Goal: Book appointment/travel/reservation

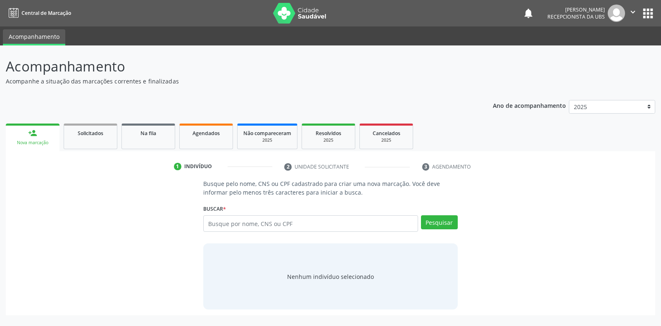
click at [212, 221] on input "text" at bounding box center [310, 223] width 214 height 17
click at [205, 136] on span "Agendados" at bounding box center [206, 133] width 27 height 7
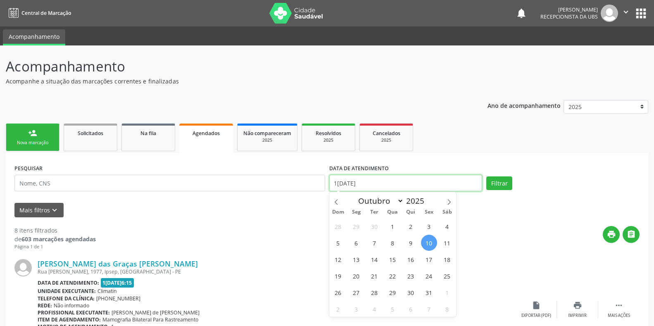
click at [340, 185] on input "1[DATE]" at bounding box center [405, 183] width 153 height 17
click at [355, 293] on span "27" at bounding box center [356, 292] width 16 height 16
type input "[DATE]"
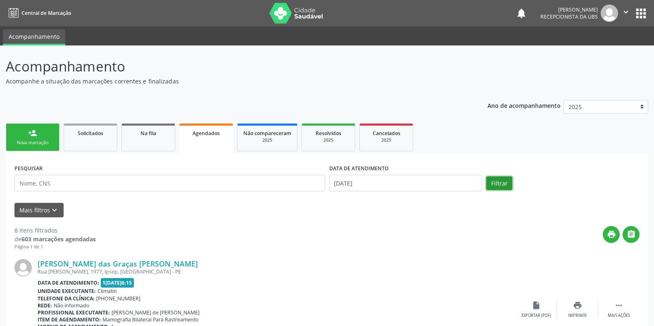
click at [492, 182] on button "Filtrar" at bounding box center [499, 183] width 26 height 14
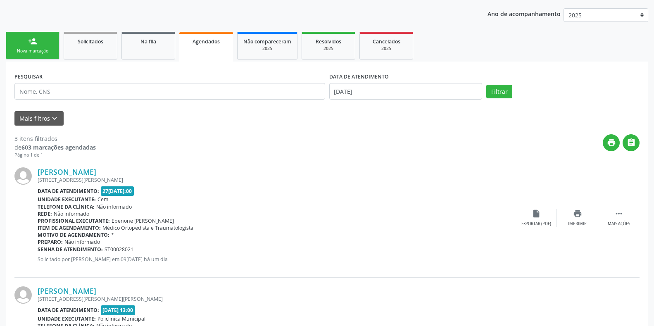
scroll to position [89, 0]
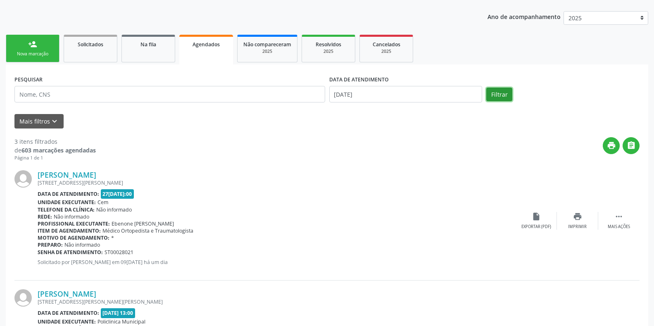
click at [499, 93] on button "Filtrar" at bounding box center [499, 95] width 26 height 14
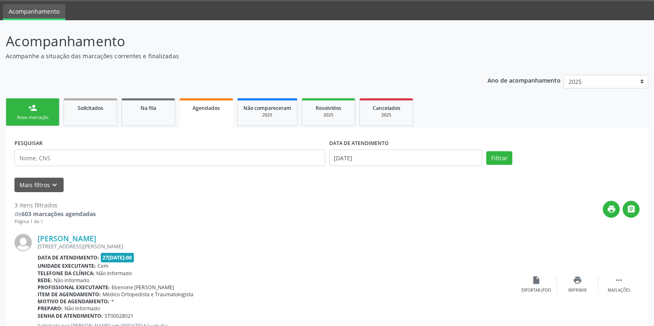
scroll to position [20, 0]
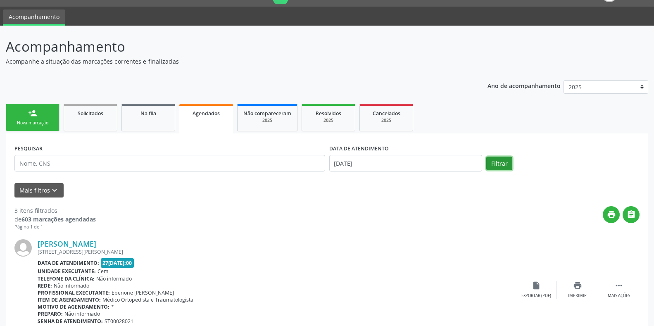
click at [496, 163] on button "Filtrar" at bounding box center [499, 164] width 26 height 14
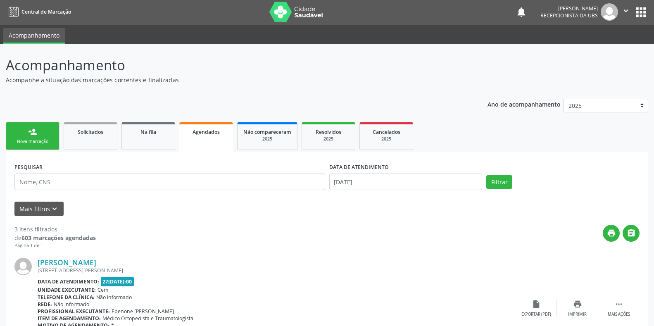
scroll to position [0, 0]
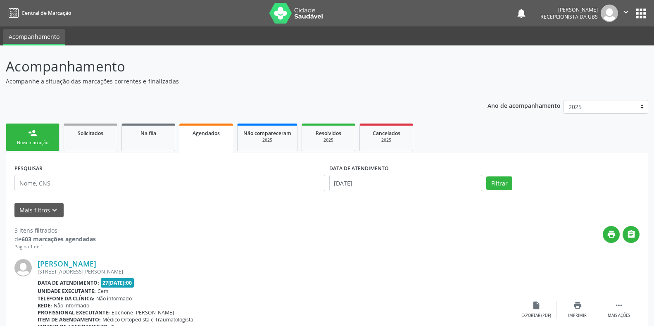
click at [201, 137] on div "Agendados" at bounding box center [206, 133] width 42 height 9
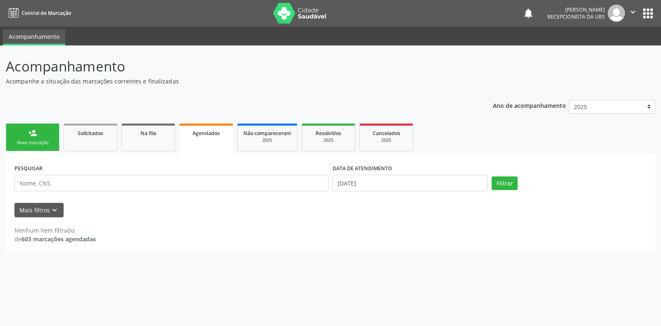
click at [207, 135] on span "Agendados" at bounding box center [206, 133] width 27 height 7
click at [207, 137] on link "Agendados" at bounding box center [206, 139] width 54 height 30
click at [504, 185] on button "Filtrar" at bounding box center [505, 183] width 26 height 14
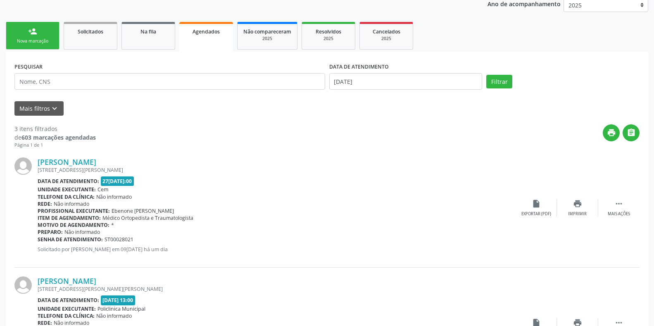
scroll to position [89, 0]
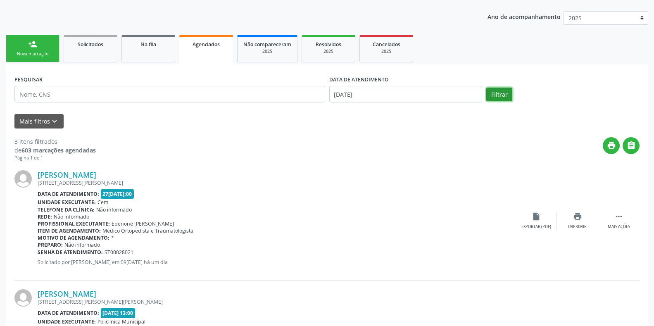
click at [501, 93] on button "Filtrar" at bounding box center [499, 95] width 26 height 14
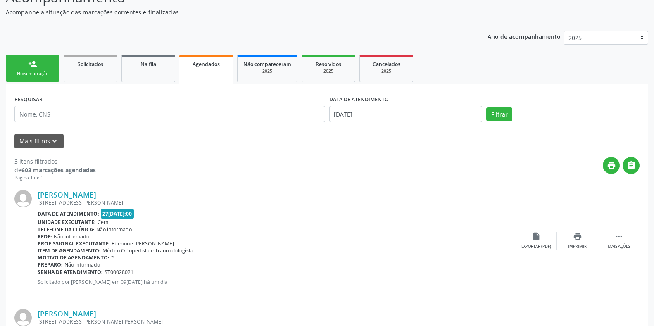
scroll to position [0, 0]
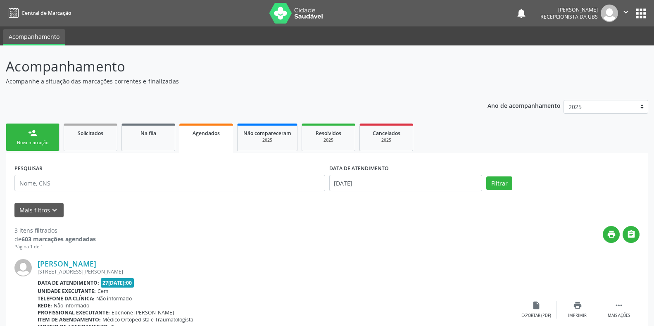
click at [201, 136] on span "Agendados" at bounding box center [206, 133] width 27 height 7
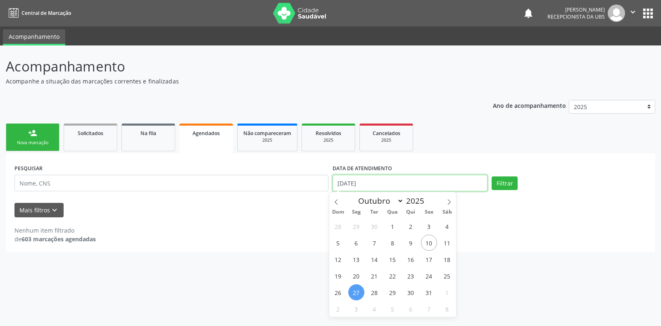
click at [341, 183] on input "[DATE]" at bounding box center [410, 183] width 155 height 17
click at [430, 278] on span "24" at bounding box center [429, 276] width 16 height 16
type input "[DATE]"
click at [431, 276] on span "24" at bounding box center [429, 276] width 16 height 16
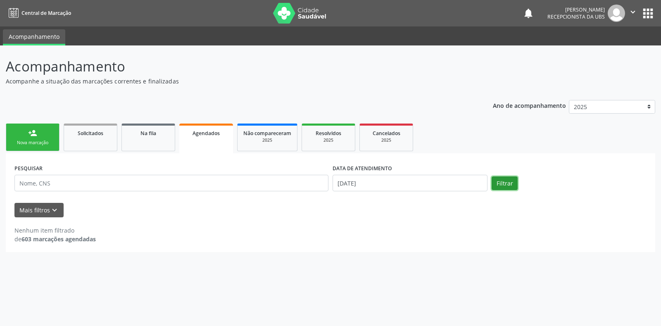
click at [509, 183] on button "Filtrar" at bounding box center [505, 183] width 26 height 14
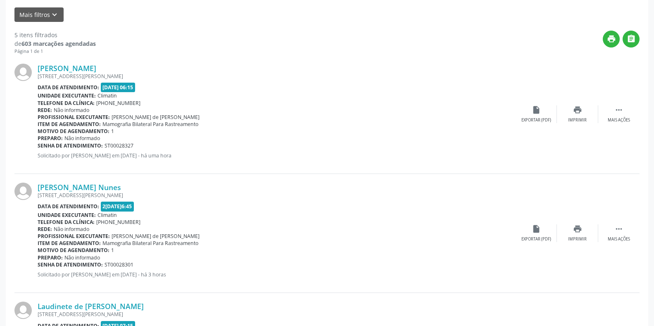
scroll to position [51, 0]
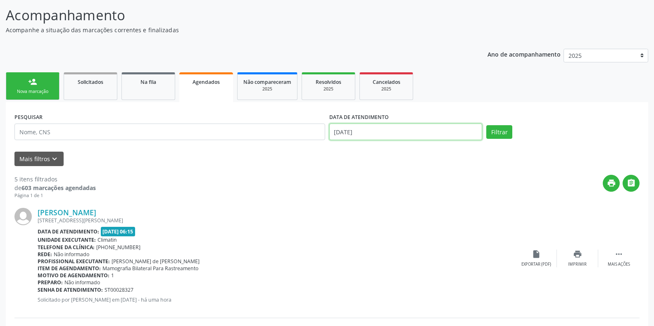
click at [336, 130] on input "[DATE]" at bounding box center [405, 132] width 153 height 17
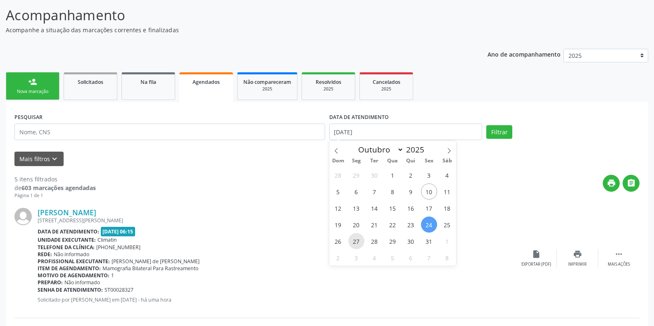
click at [359, 241] on span "27" at bounding box center [356, 241] width 16 height 16
type input "[DATE]"
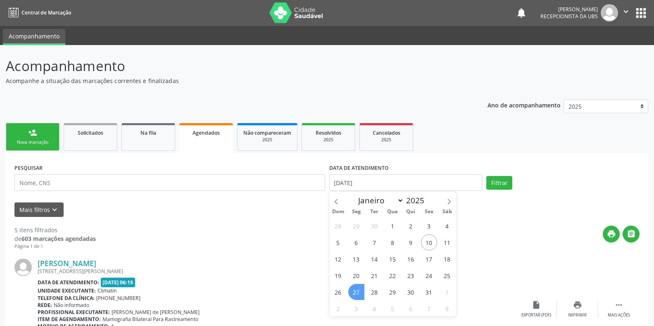
scroll to position [0, 0]
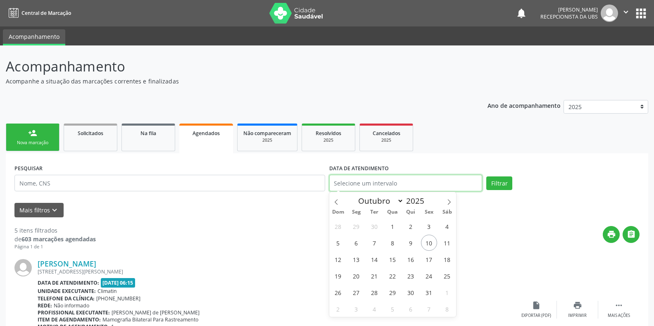
click at [336, 183] on input "text" at bounding box center [405, 183] width 153 height 17
click at [359, 295] on span "27" at bounding box center [356, 292] width 16 height 16
type input "[DATE]"
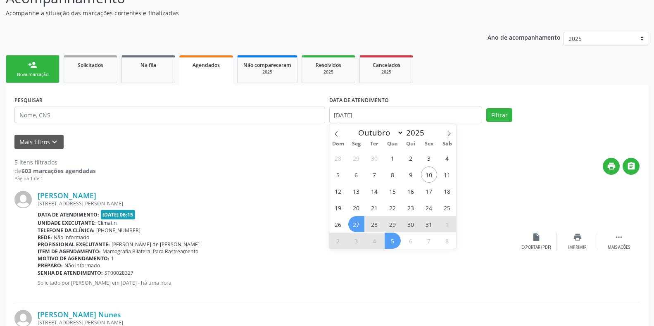
scroll to position [51, 0]
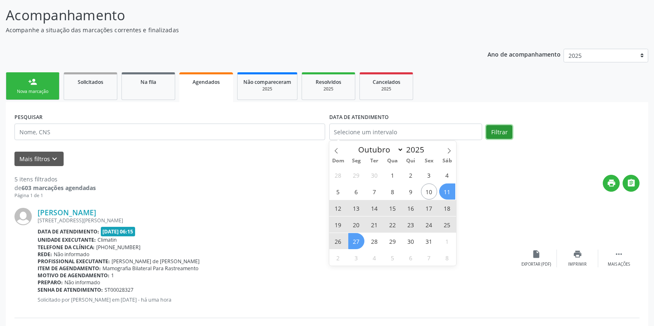
click at [504, 126] on button "Filtrar" at bounding box center [499, 132] width 26 height 14
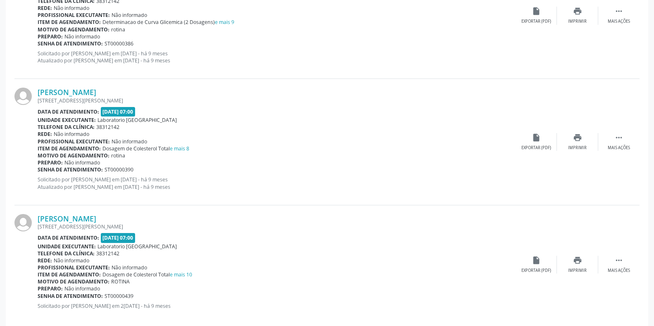
scroll to position [1804, 0]
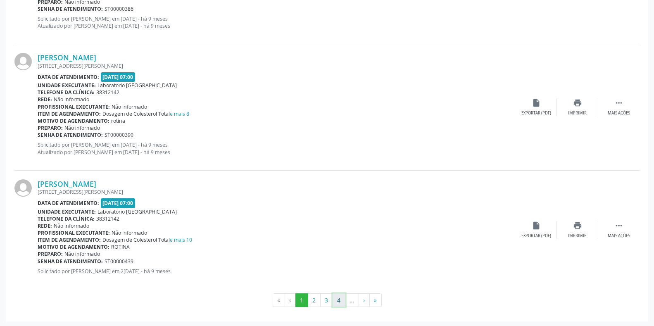
click at [337, 299] on button "4" at bounding box center [339, 300] width 13 height 14
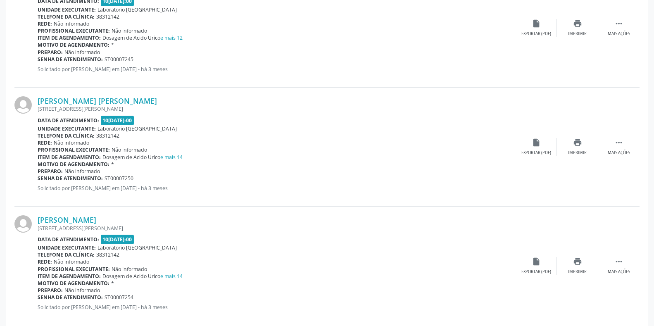
scroll to position [1740, 0]
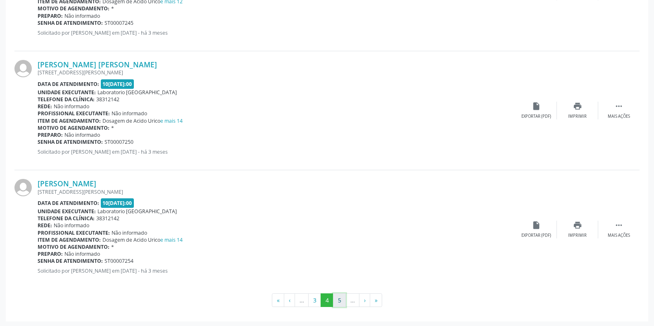
click at [342, 301] on button "5" at bounding box center [339, 300] width 13 height 14
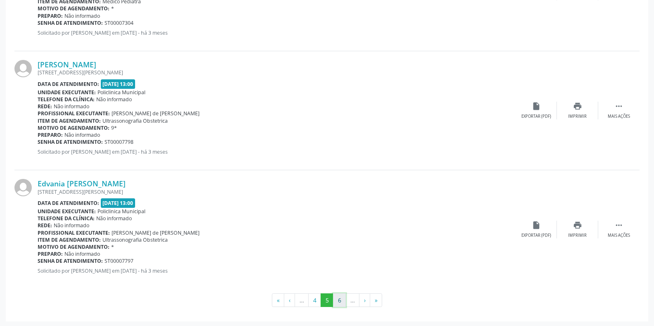
click at [338, 299] on button "6" at bounding box center [339, 300] width 13 height 14
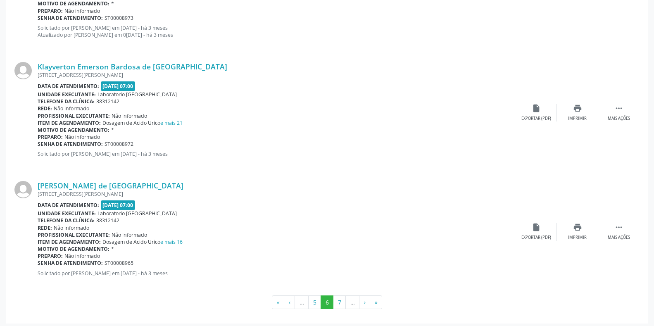
scroll to position [1747, 0]
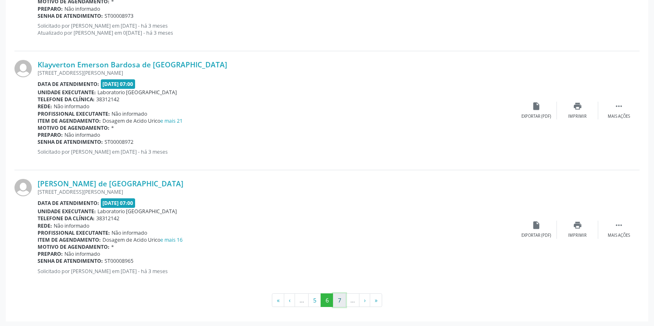
click at [341, 300] on button "7" at bounding box center [339, 300] width 13 height 14
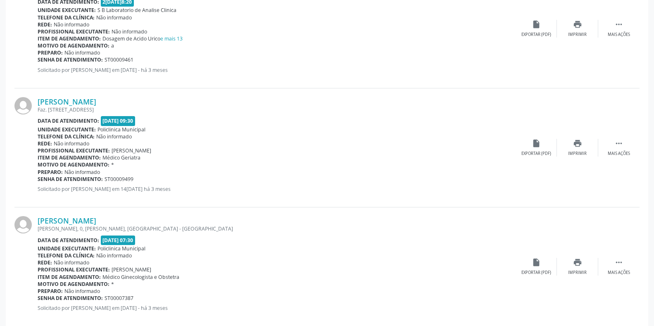
scroll to position [1740, 0]
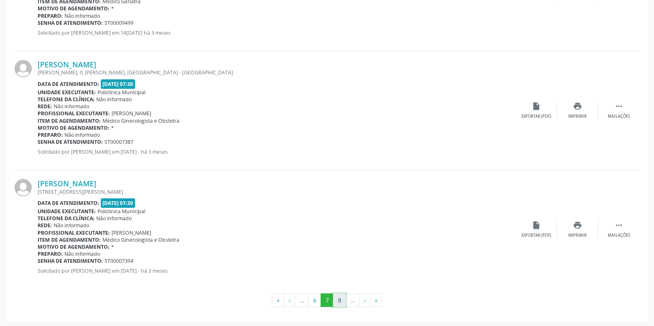
click at [337, 302] on button "8" at bounding box center [339, 300] width 13 height 14
click at [341, 298] on button "9" at bounding box center [339, 300] width 13 height 14
click at [343, 300] on button "10" at bounding box center [339, 300] width 16 height 14
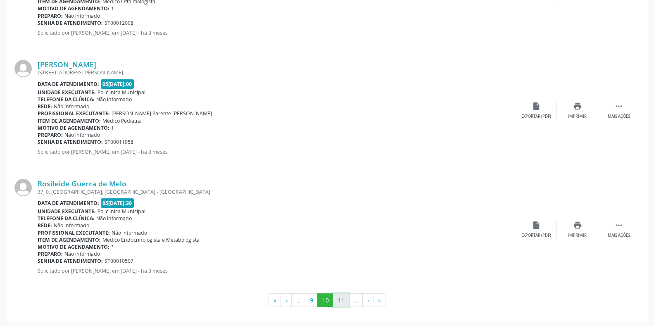
click at [336, 298] on button "11" at bounding box center [341, 300] width 16 height 14
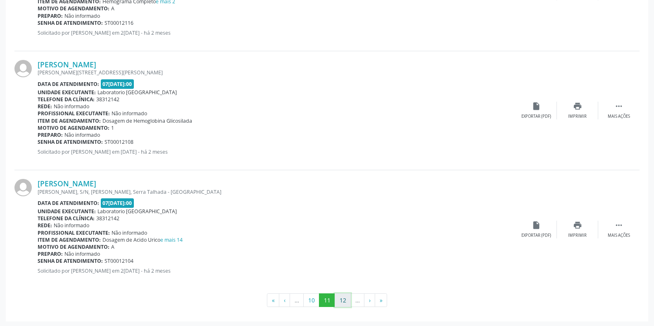
click at [341, 302] on button "12" at bounding box center [343, 300] width 16 height 14
click at [345, 296] on button "13" at bounding box center [343, 300] width 16 height 14
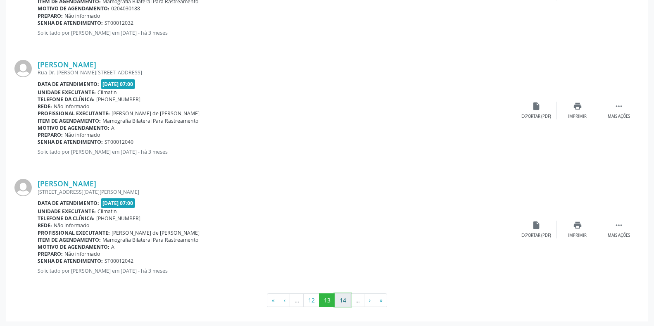
click at [347, 301] on button "14" at bounding box center [343, 300] width 16 height 14
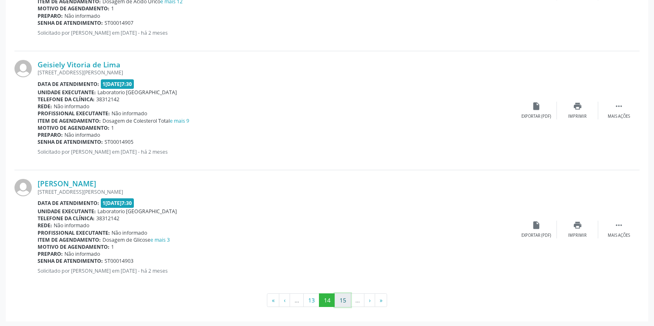
click at [345, 296] on button "15" at bounding box center [343, 300] width 16 height 14
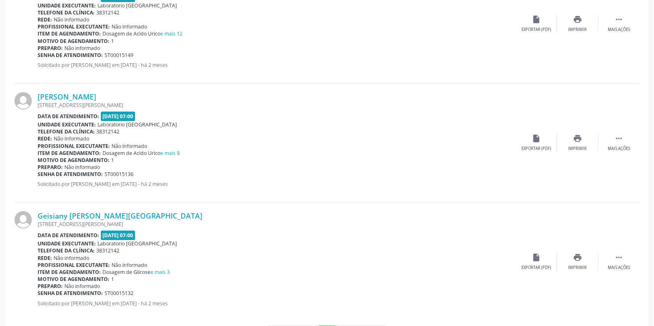
scroll to position [1747, 0]
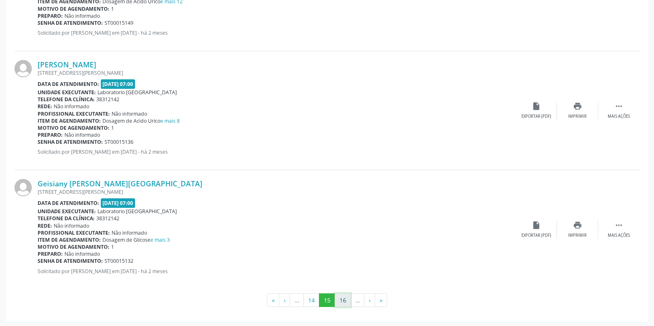
click at [340, 298] on button "16" at bounding box center [343, 300] width 16 height 14
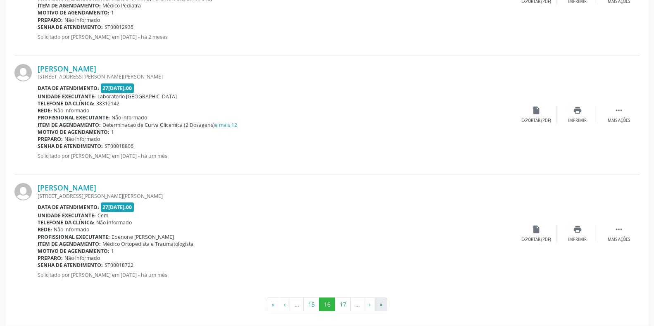
scroll to position [1740, 0]
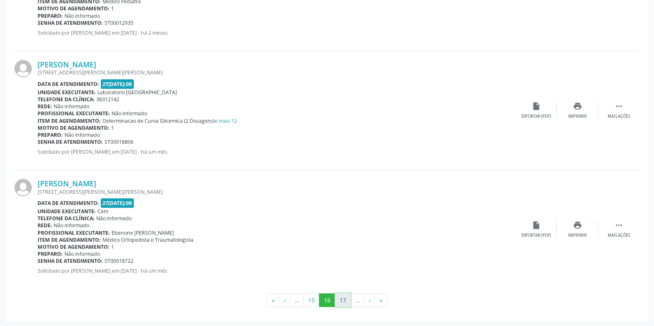
click at [341, 300] on button "17" at bounding box center [343, 300] width 16 height 14
click at [340, 298] on button "18" at bounding box center [343, 300] width 16 height 14
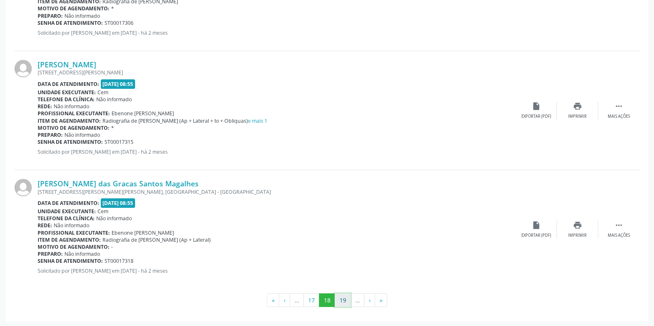
click at [348, 298] on button "19" at bounding box center [343, 300] width 16 height 14
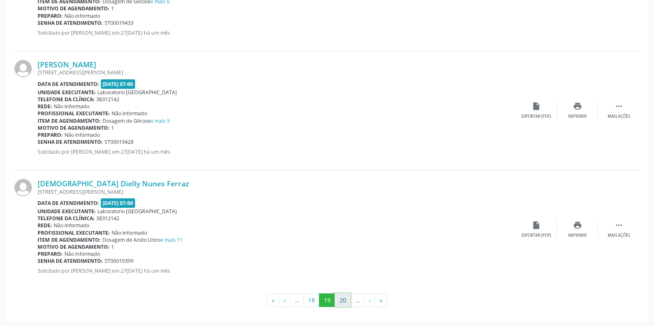
click at [341, 298] on button "20" at bounding box center [343, 300] width 16 height 14
click at [345, 300] on button "21" at bounding box center [343, 300] width 16 height 14
click at [340, 300] on button "22" at bounding box center [343, 300] width 16 height 14
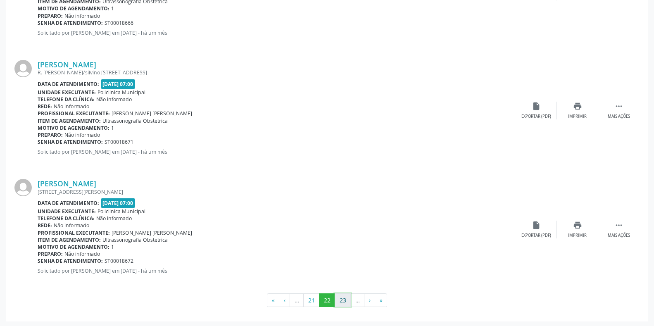
click at [342, 299] on button "23" at bounding box center [343, 300] width 16 height 14
click at [340, 295] on button "24" at bounding box center [343, 300] width 16 height 14
click at [347, 299] on button "25" at bounding box center [343, 300] width 16 height 14
click at [342, 298] on button "26" at bounding box center [343, 300] width 16 height 14
click at [340, 301] on button "27" at bounding box center [343, 300] width 16 height 14
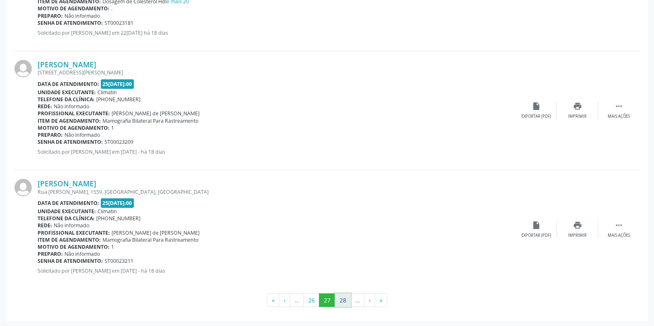
click at [340, 300] on button "28" at bounding box center [343, 300] width 16 height 14
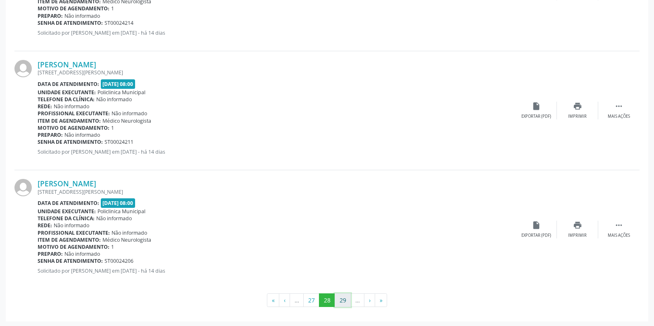
click at [339, 298] on button "29" at bounding box center [343, 300] width 16 height 14
click at [346, 300] on button "30" at bounding box center [343, 300] width 16 height 14
click at [344, 301] on button "31" at bounding box center [343, 300] width 16 height 14
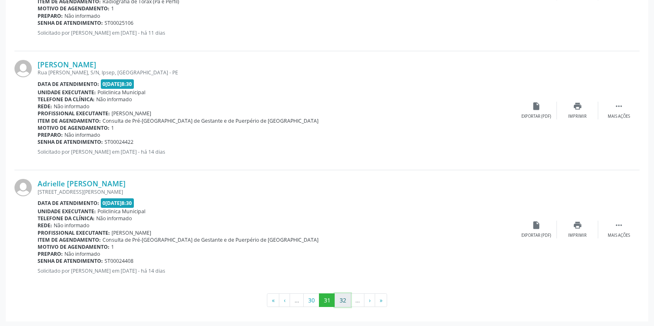
click at [344, 299] on button "32" at bounding box center [343, 300] width 16 height 14
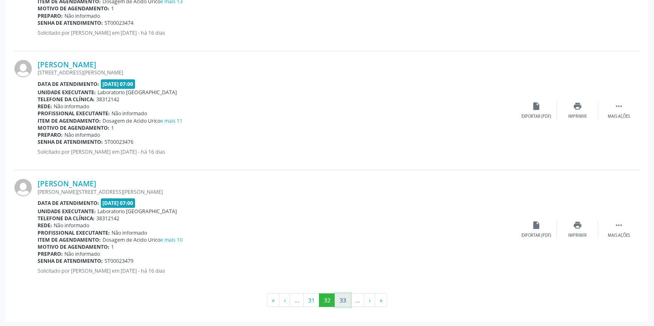
click at [344, 301] on button "33" at bounding box center [343, 300] width 16 height 14
click at [349, 300] on button "34" at bounding box center [343, 300] width 16 height 14
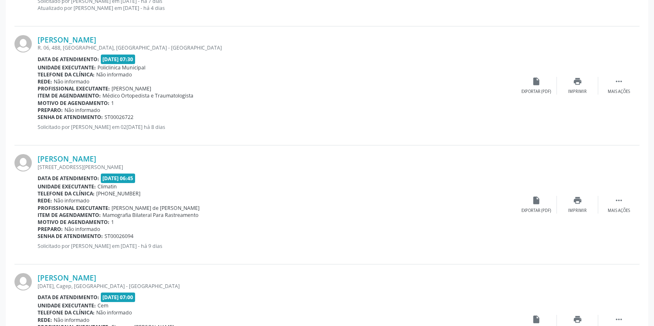
scroll to position [1747, 0]
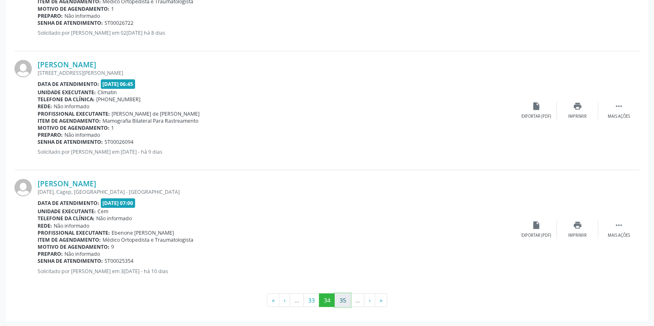
click at [347, 300] on button "35" at bounding box center [343, 300] width 16 height 14
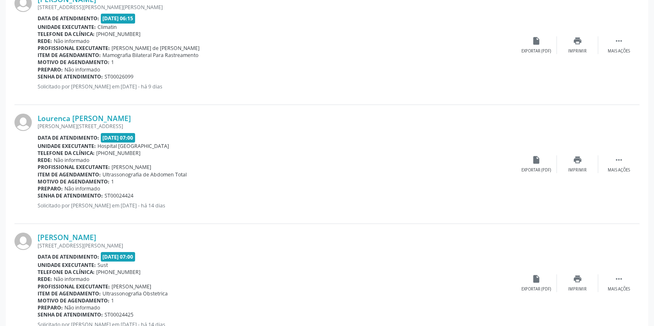
scroll to position [1740, 0]
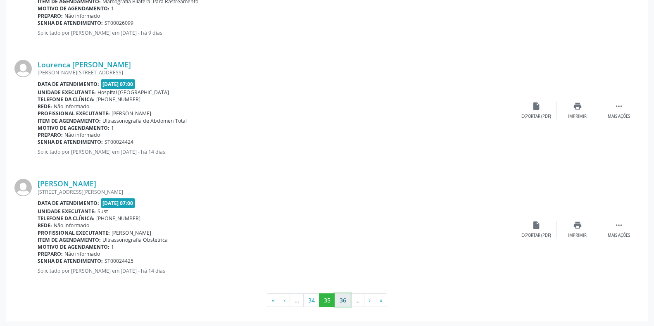
click at [346, 300] on button "36" at bounding box center [343, 300] width 16 height 14
click at [347, 303] on button "37" at bounding box center [343, 300] width 16 height 14
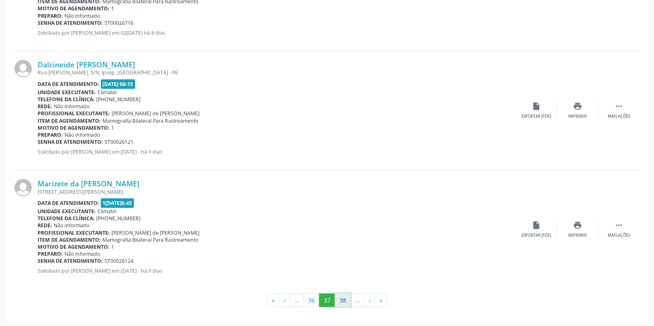
click at [347, 303] on button "38" at bounding box center [343, 300] width 16 height 14
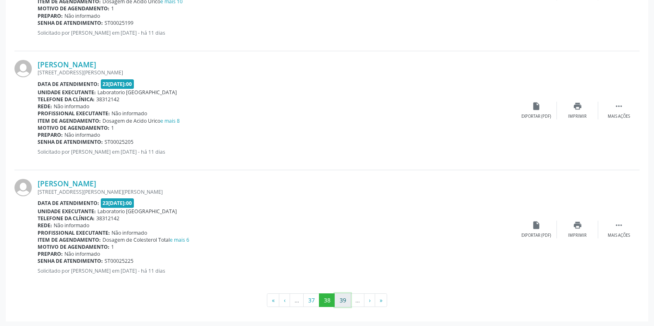
click at [345, 298] on button "39" at bounding box center [343, 300] width 16 height 14
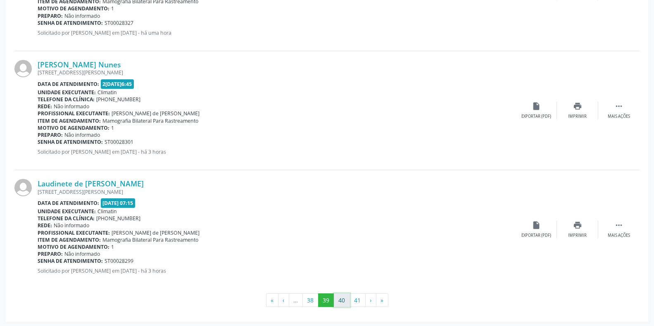
click at [344, 301] on button "40" at bounding box center [342, 300] width 16 height 14
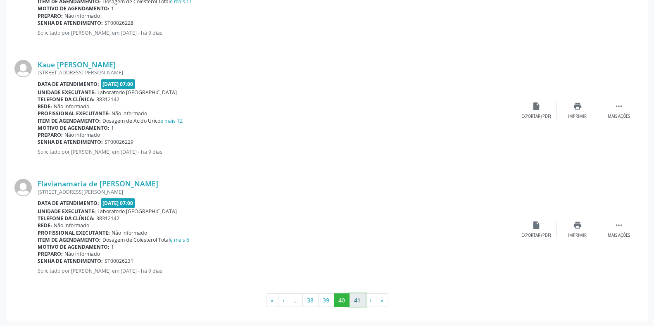
click at [360, 301] on button "41" at bounding box center [358, 300] width 16 height 14
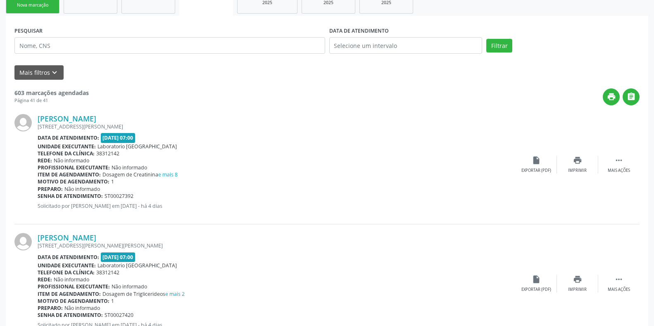
scroll to position [312, 0]
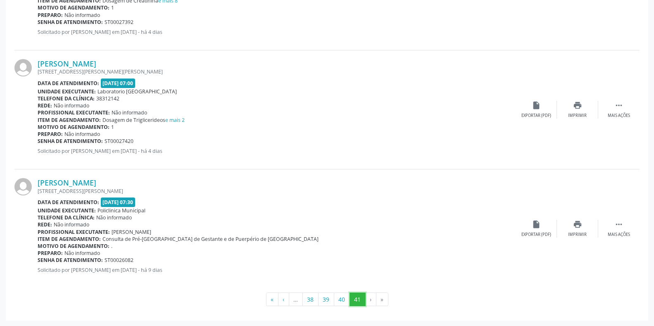
click at [359, 296] on button "41" at bounding box center [358, 300] width 16 height 14
click at [343, 301] on button "40" at bounding box center [342, 300] width 16 height 14
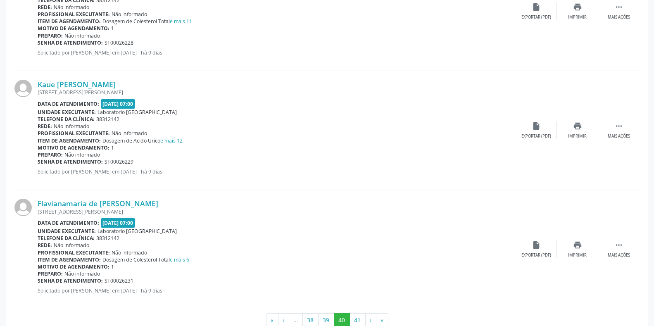
scroll to position [1740, 0]
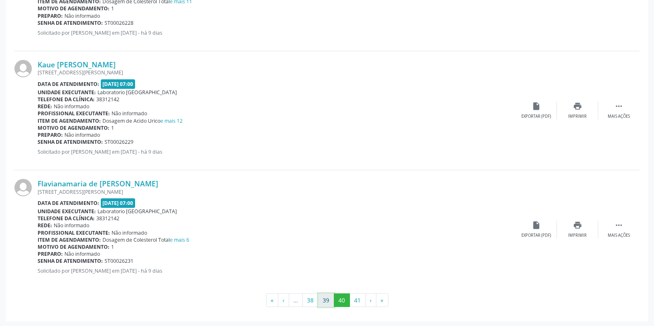
click at [328, 301] on button "39" at bounding box center [326, 300] width 16 height 14
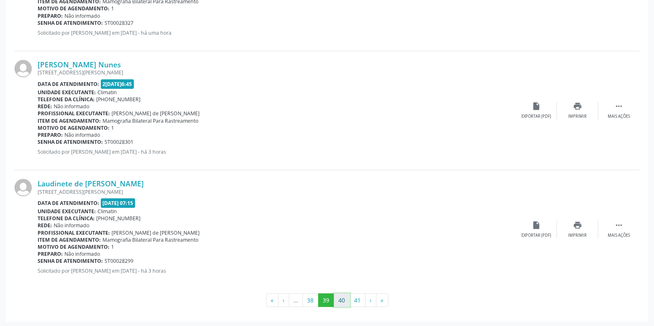
click at [343, 298] on button "40" at bounding box center [342, 300] width 16 height 14
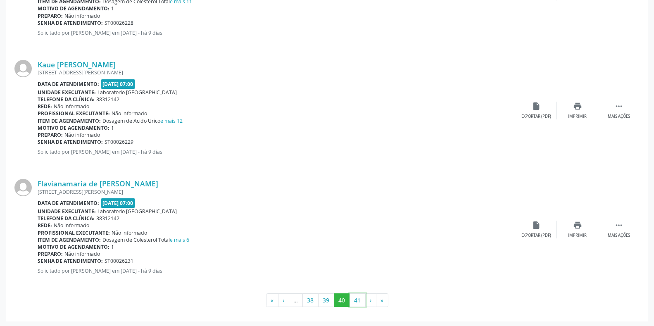
click at [352, 299] on button "41" at bounding box center [358, 300] width 16 height 14
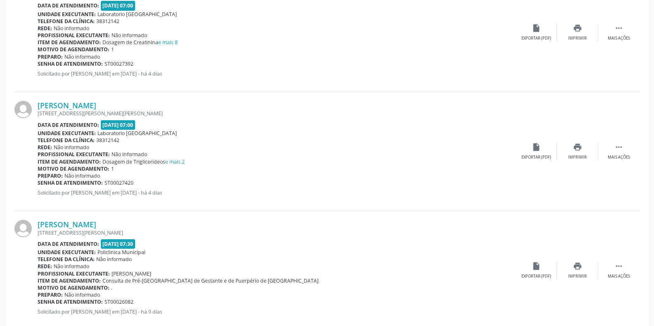
scroll to position [312, 0]
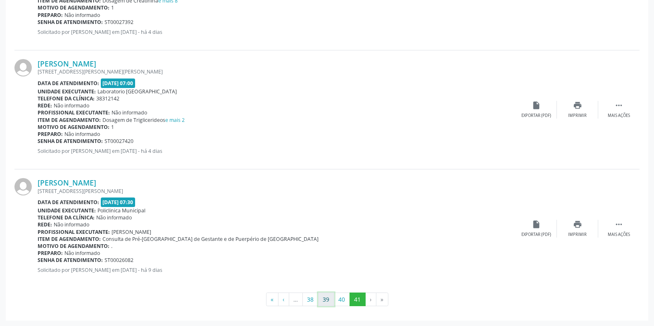
click at [325, 299] on button "39" at bounding box center [326, 300] width 16 height 14
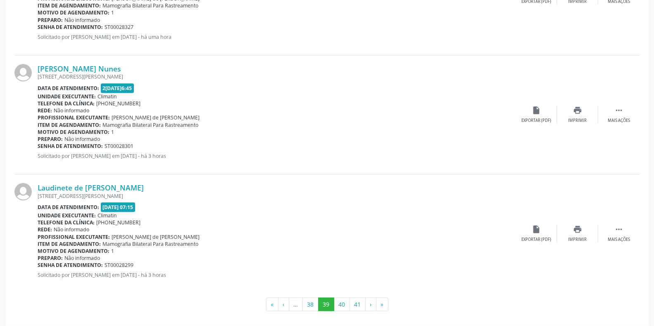
scroll to position [1740, 0]
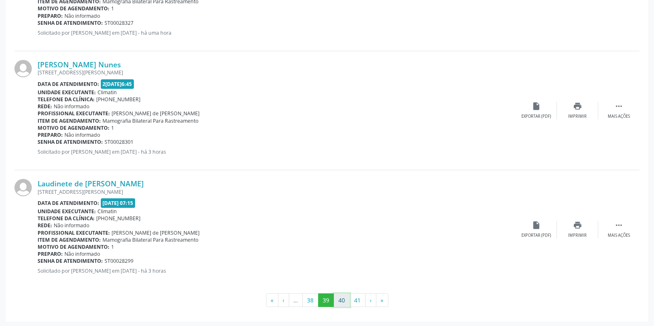
click at [342, 302] on button "40" at bounding box center [342, 300] width 16 height 14
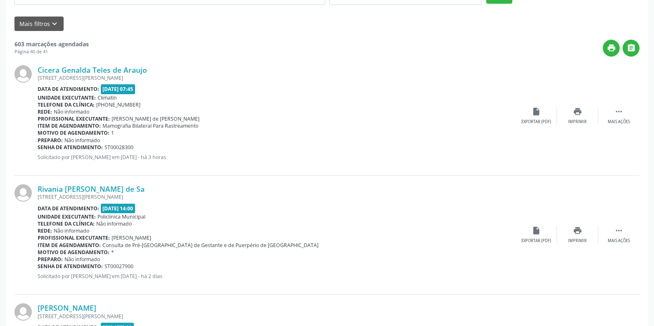
scroll to position [0, 0]
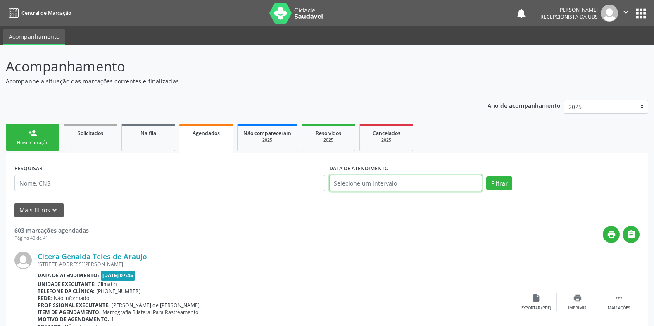
click at [343, 183] on input "text" at bounding box center [405, 183] width 153 height 17
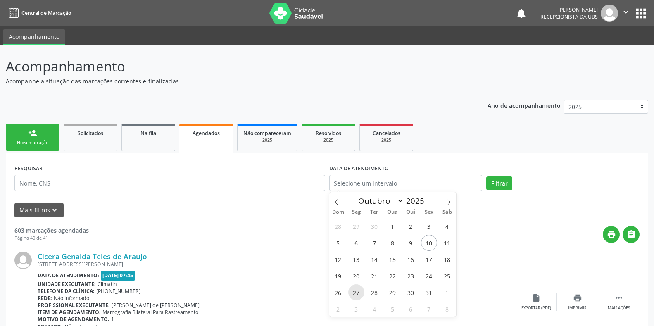
click at [358, 291] on span "27" at bounding box center [356, 292] width 16 height 16
type input "[DATE]"
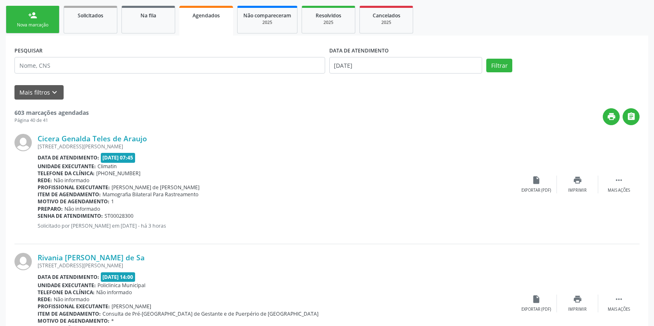
scroll to position [138, 0]
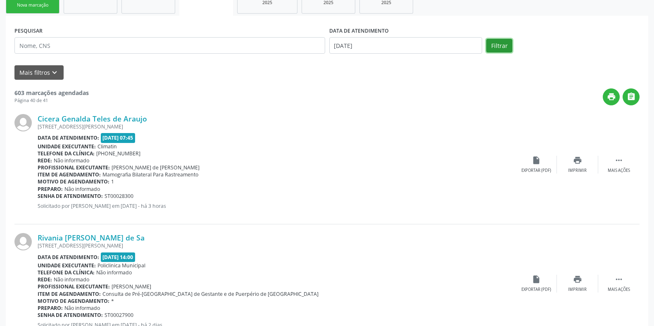
click at [499, 43] on button "Filtrar" at bounding box center [499, 46] width 26 height 14
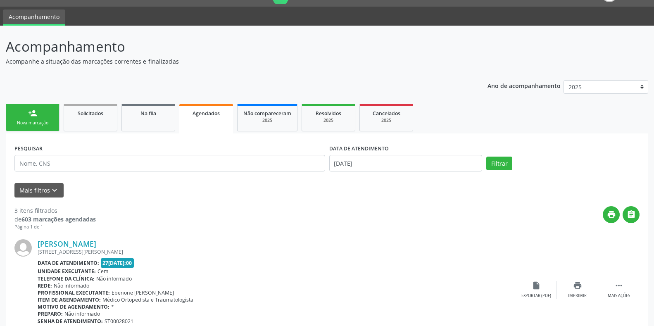
scroll to position [0, 0]
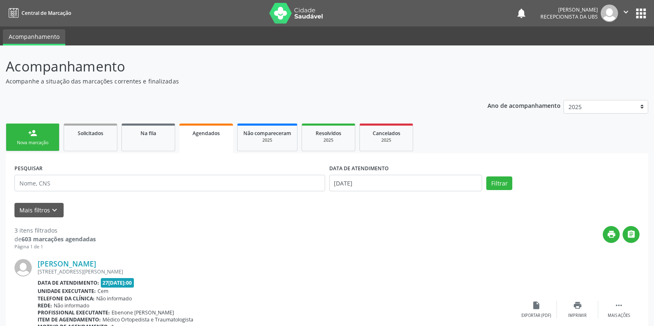
click at [213, 137] on div "Agendados" at bounding box center [206, 133] width 42 height 9
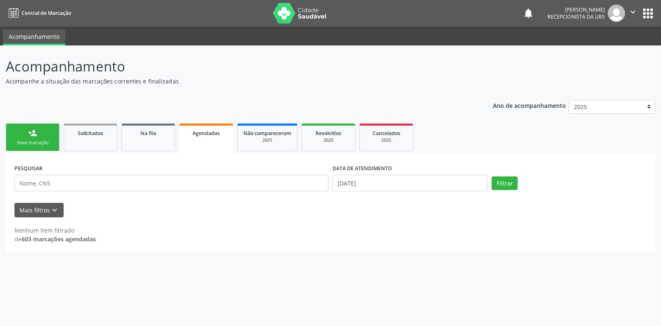
click at [30, 139] on link "person_add Nova marcação" at bounding box center [33, 138] width 54 height 28
click at [625, 136] on ul "person_add Nova marcação Solicitados Na fila Agendados Não compareceram 2025 Re…" at bounding box center [331, 137] width 650 height 32
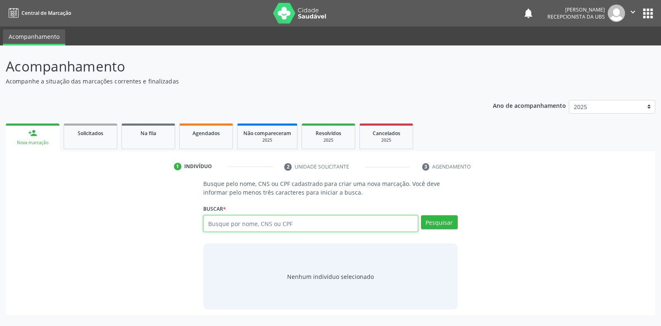
click at [208, 222] on input "text" at bounding box center [310, 223] width 214 height 17
click at [213, 214] on label "Buscar *" at bounding box center [214, 208] width 23 height 13
click at [207, 219] on input "text" at bounding box center [310, 223] width 214 height 17
type input "705006843876159"
click at [438, 222] on button "Pesquisar" at bounding box center [439, 222] width 37 height 14
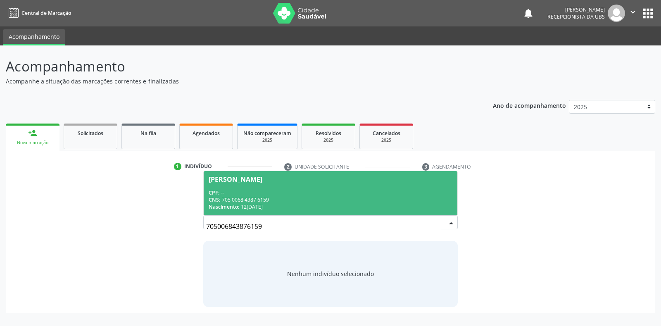
click at [231, 176] on div "[PERSON_NAME]" at bounding box center [236, 179] width 54 height 7
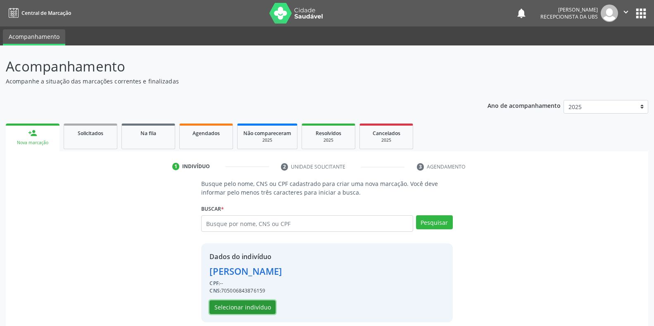
click at [230, 306] on button "Selecionar indivíduo" at bounding box center [243, 307] width 66 height 14
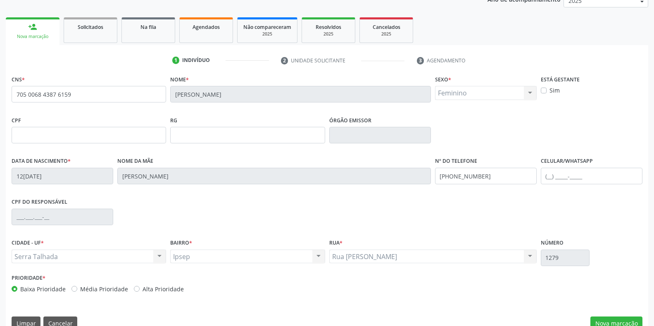
scroll to position [122, 0]
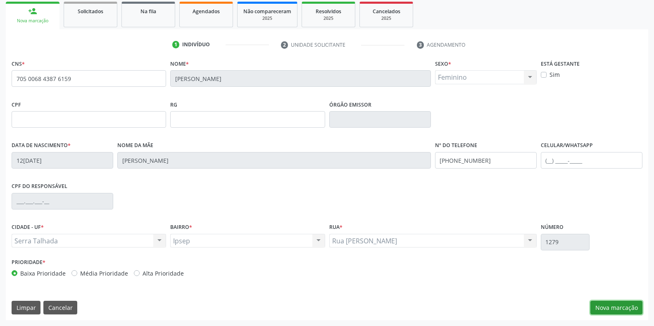
drag, startPoint x: 602, startPoint y: 307, endPoint x: 597, endPoint y: 306, distance: 5.4
click at [601, 307] on button "Nova marcação" at bounding box center [617, 308] width 52 height 14
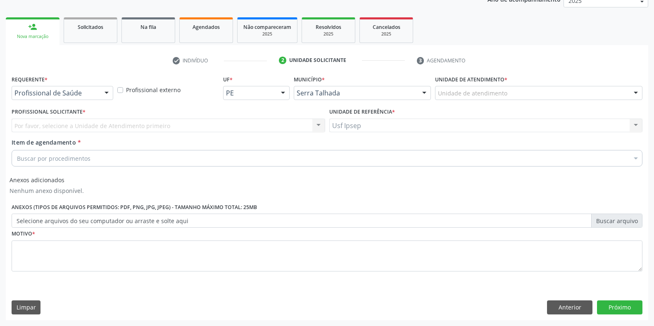
click at [106, 93] on div at bounding box center [106, 93] width 12 height 14
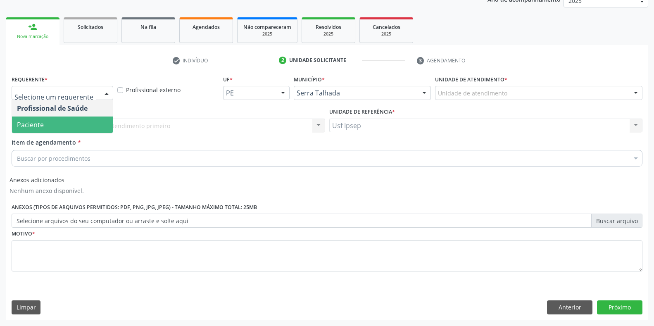
click at [37, 125] on span "Paciente" at bounding box center [30, 124] width 27 height 9
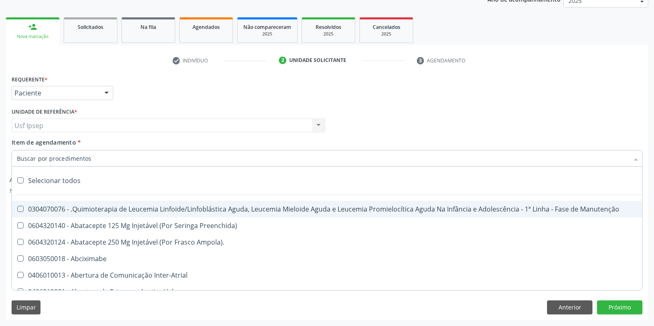
click at [17, 146] on span "Item de agendamento" at bounding box center [44, 142] width 64 height 8
click at [17, 150] on input "Item de agendamento *" at bounding box center [323, 158] width 612 height 17
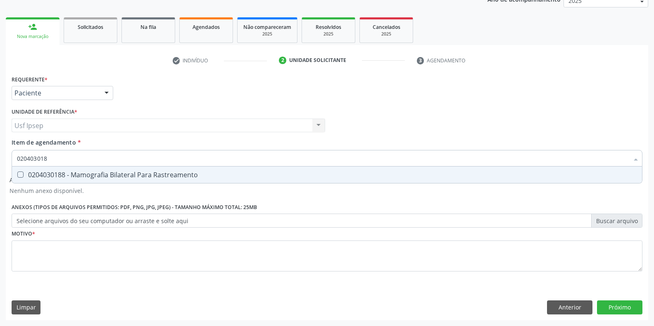
type input "0204030188"
click at [19, 173] on Rastreamento at bounding box center [20, 174] width 6 height 6
click at [17, 173] on Rastreamento "checkbox" at bounding box center [14, 174] width 5 height 5
checkbox Rastreamento "true"
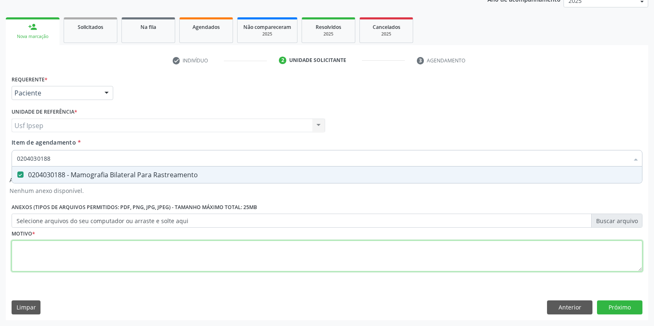
click at [24, 261] on div "Requerente * Paciente Profissional de Saúde Paciente Nenhum resultado encontrad…" at bounding box center [327, 178] width 631 height 210
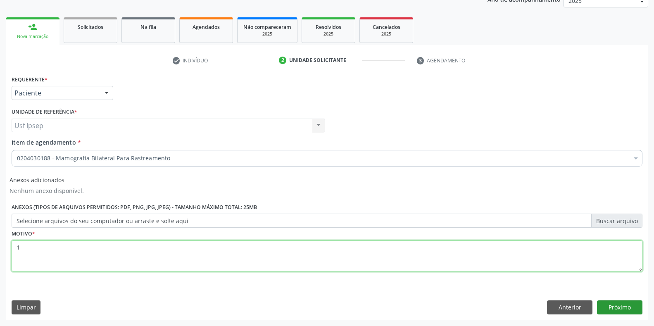
type textarea "1"
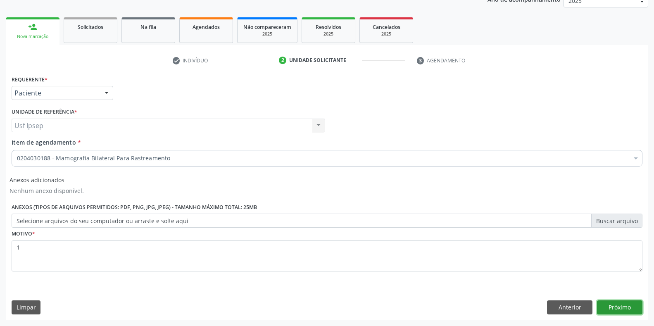
click at [605, 307] on button "Próximo" at bounding box center [619, 307] width 45 height 14
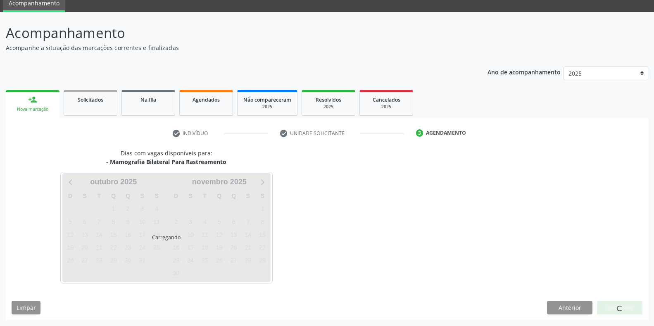
scroll to position [33, 0]
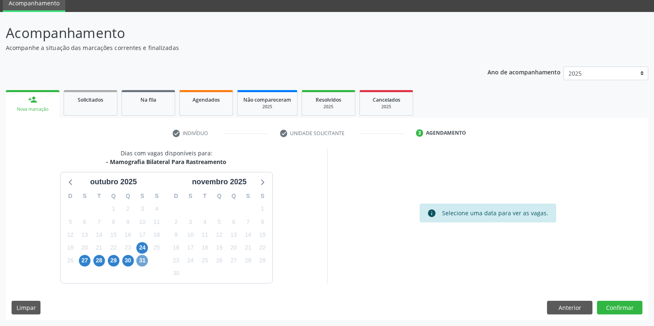
click at [142, 261] on span "31" at bounding box center [142, 261] width 12 height 12
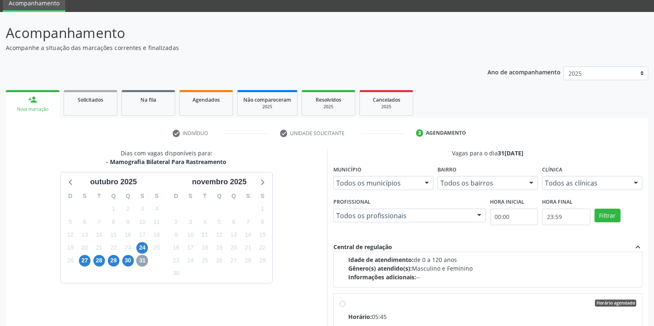
scroll to position [757, 0]
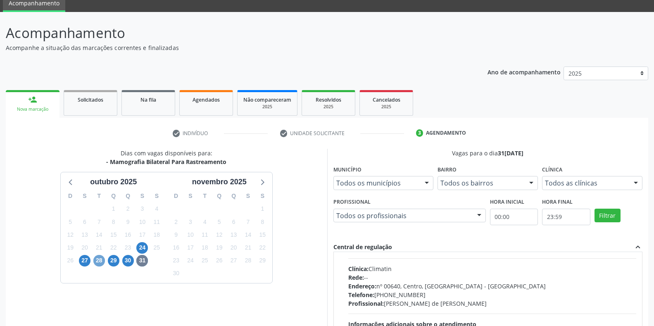
click at [98, 260] on span "28" at bounding box center [99, 261] width 12 height 12
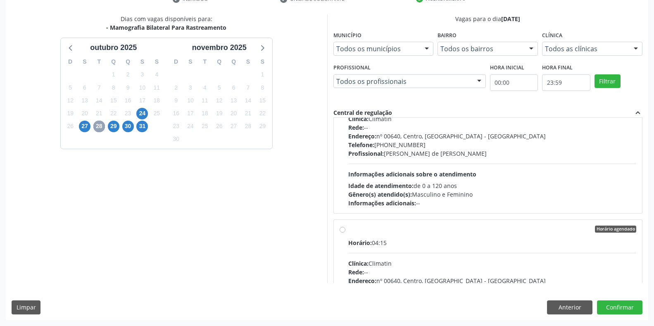
scroll to position [69, 0]
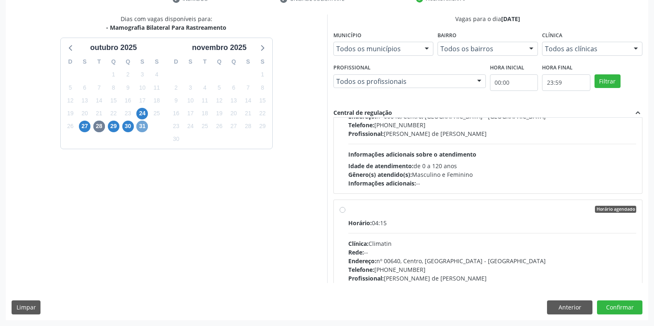
click at [143, 126] on span "31" at bounding box center [142, 127] width 12 height 12
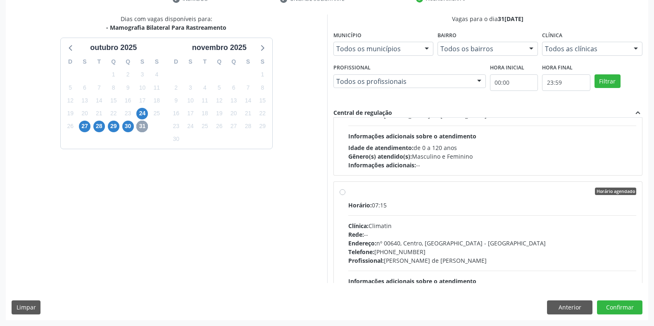
scroll to position [1102, 0]
click at [339, 191] on div "Horário agendado Horário: 07:15 Clínica: Climatin Rede: -- Endereço: nº 00640, …" at bounding box center [488, 250] width 309 height 138
radio input "true"
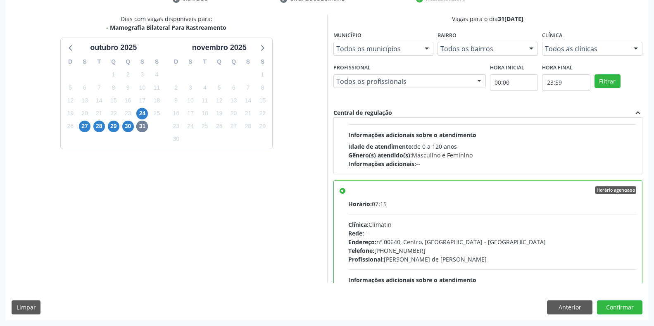
click at [273, 206] on div "Dias com vagas disponíveis para: - Mamografia Bilateral Para Rastreamento [DATE…" at bounding box center [166, 148] width 321 height 269
click at [615, 307] on button "Confirmar" at bounding box center [619, 307] width 45 height 14
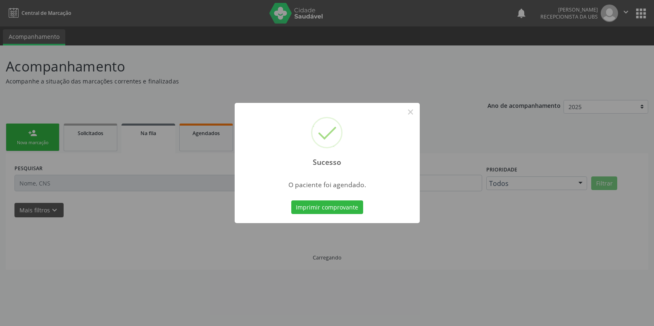
scroll to position [0, 0]
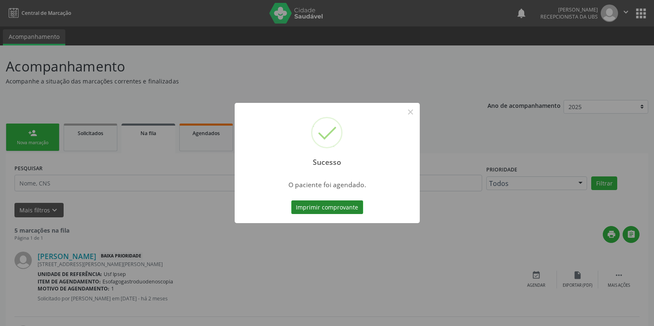
click at [303, 208] on button "Imprimir comprovante" at bounding box center [327, 207] width 72 height 14
